Goal: Task Accomplishment & Management: Use online tool/utility

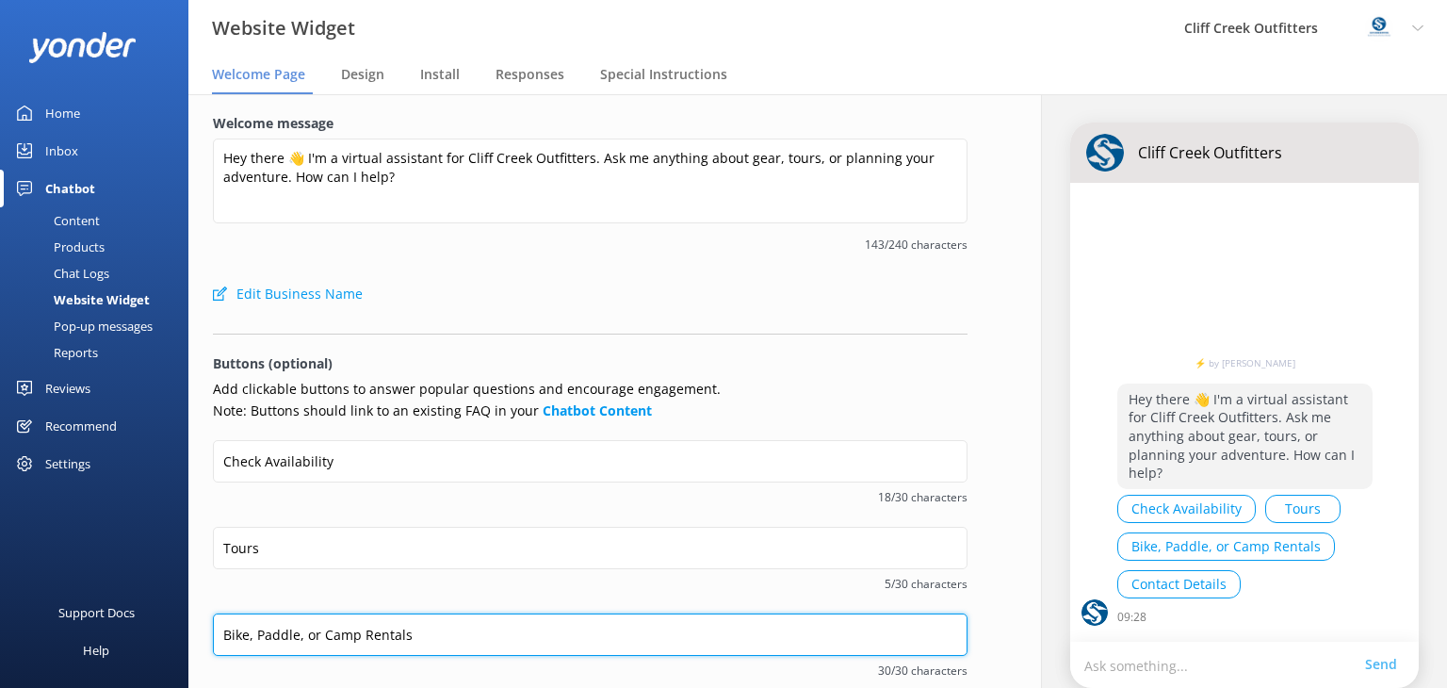
click at [807, 613] on input "Bike, Paddle, or Camp Rentals" at bounding box center [590, 634] width 755 height 42
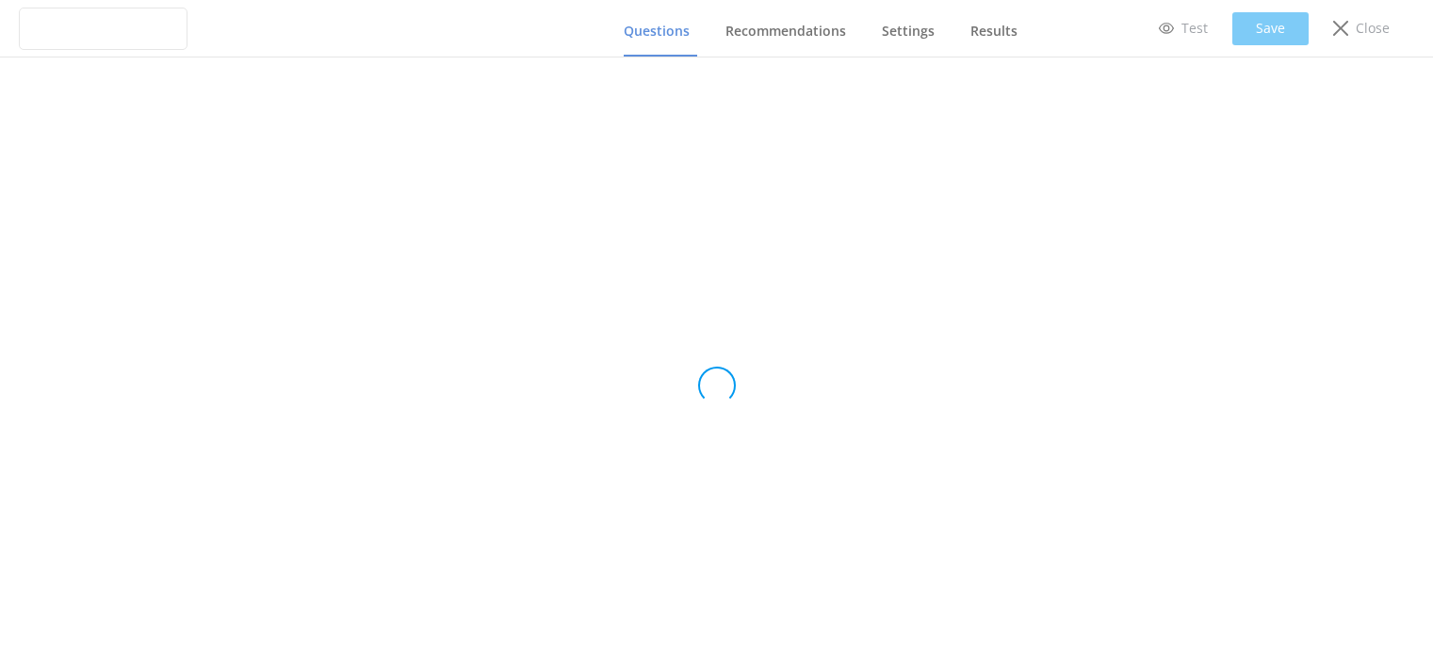
type input "Untitled Quiz"
